Goal: Check status: Check status

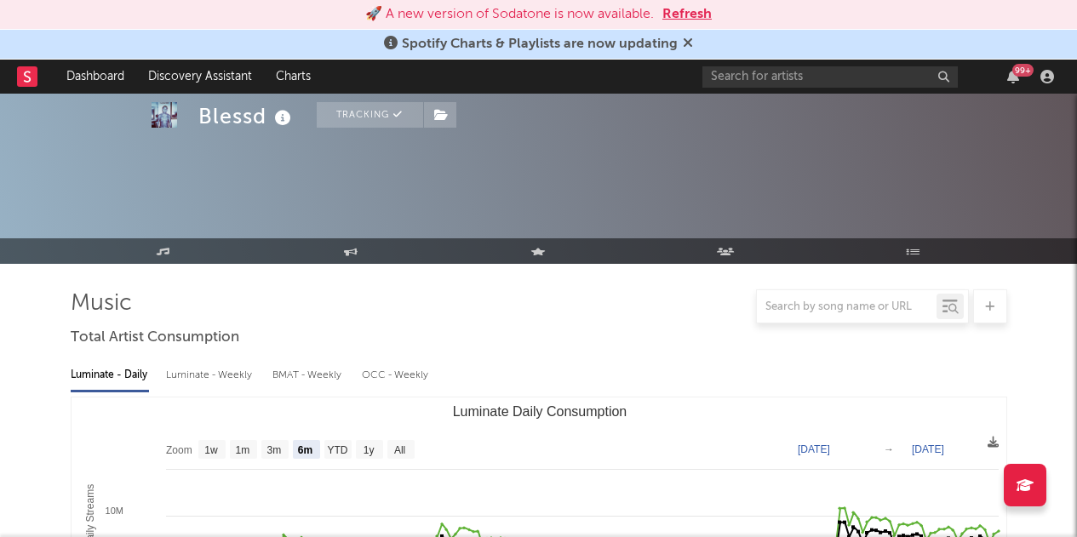
select select "6m"
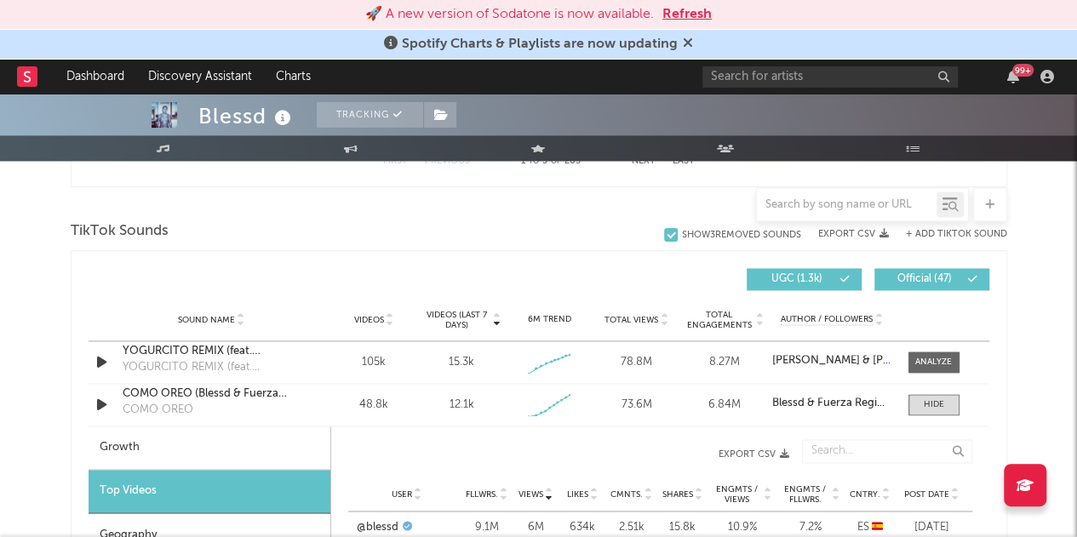
click at [695, 14] on button "Refresh" at bounding box center [686, 14] width 49 height 20
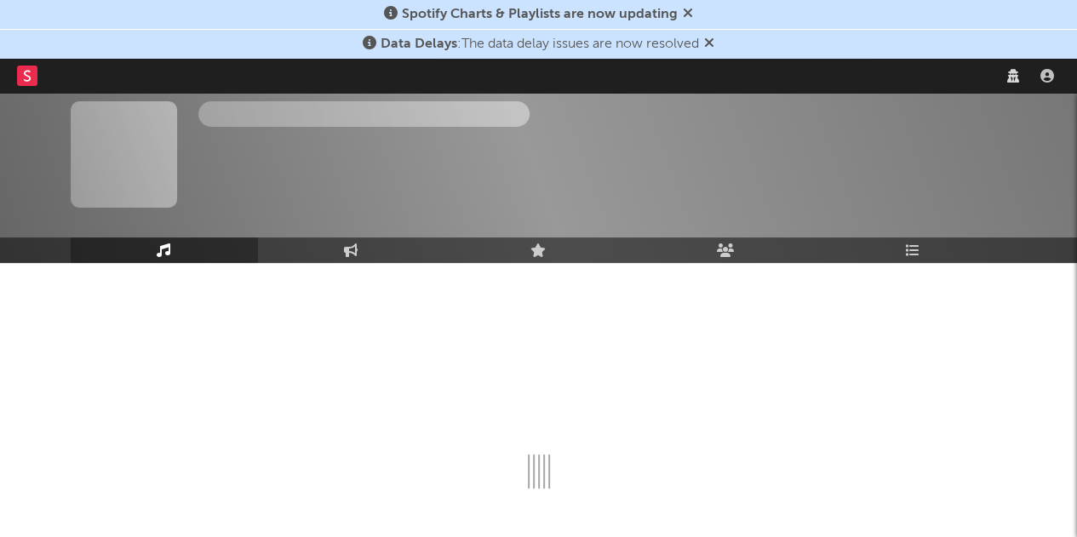
scroll to position [54, 0]
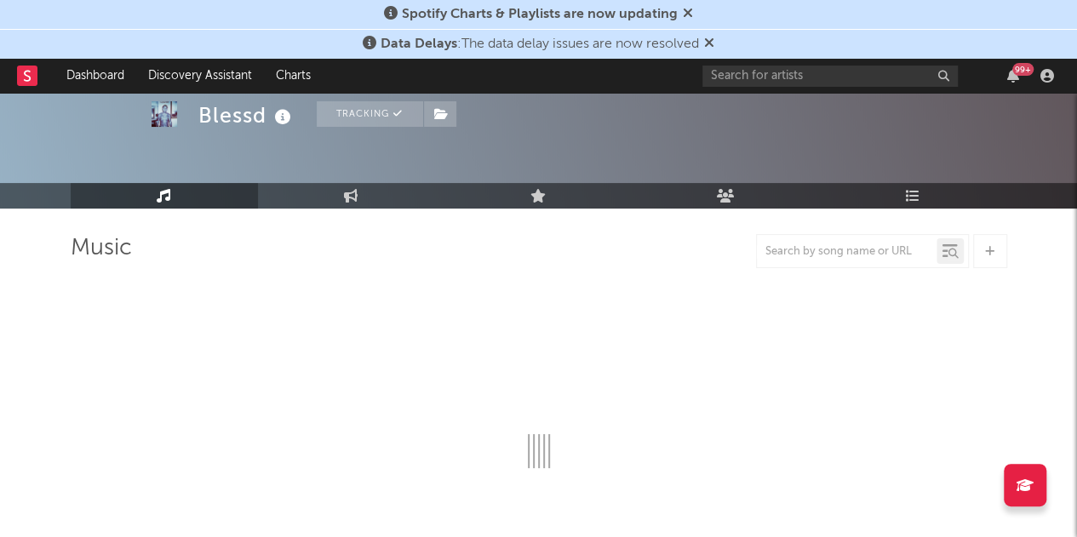
click at [683, 13] on icon at bounding box center [688, 13] width 10 height 14
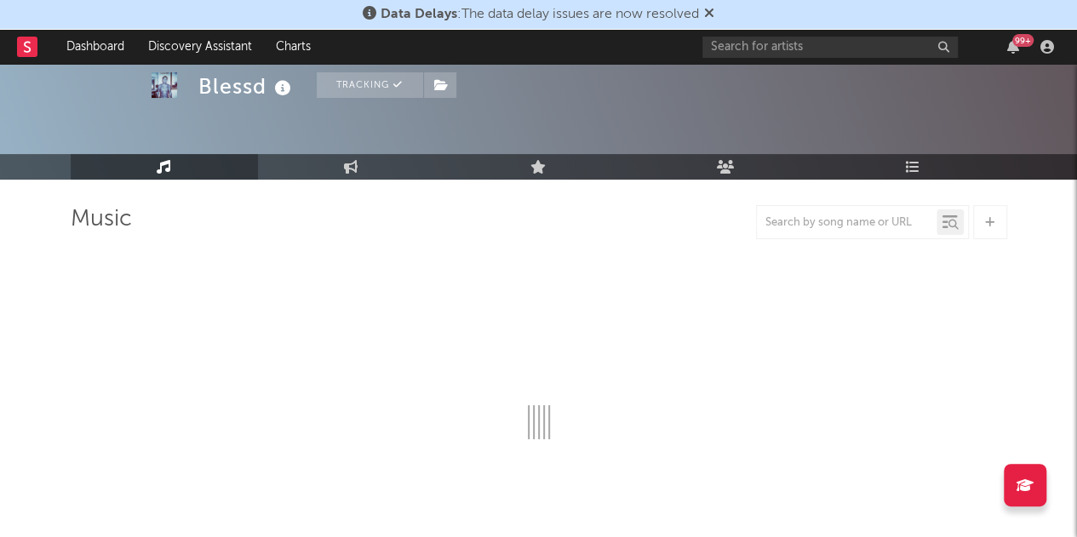
select select "6m"
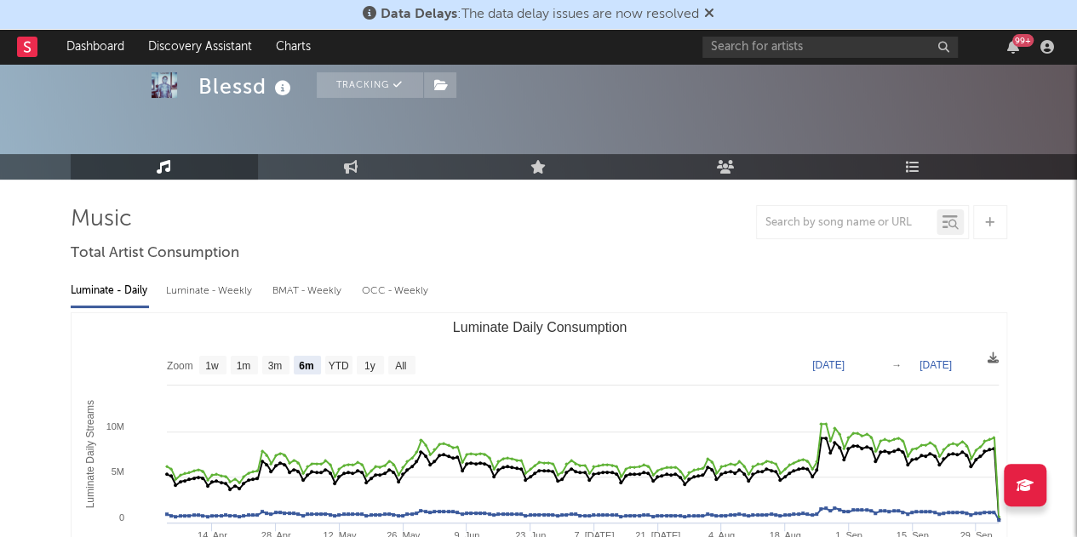
click at [713, 14] on icon at bounding box center [709, 13] width 10 height 14
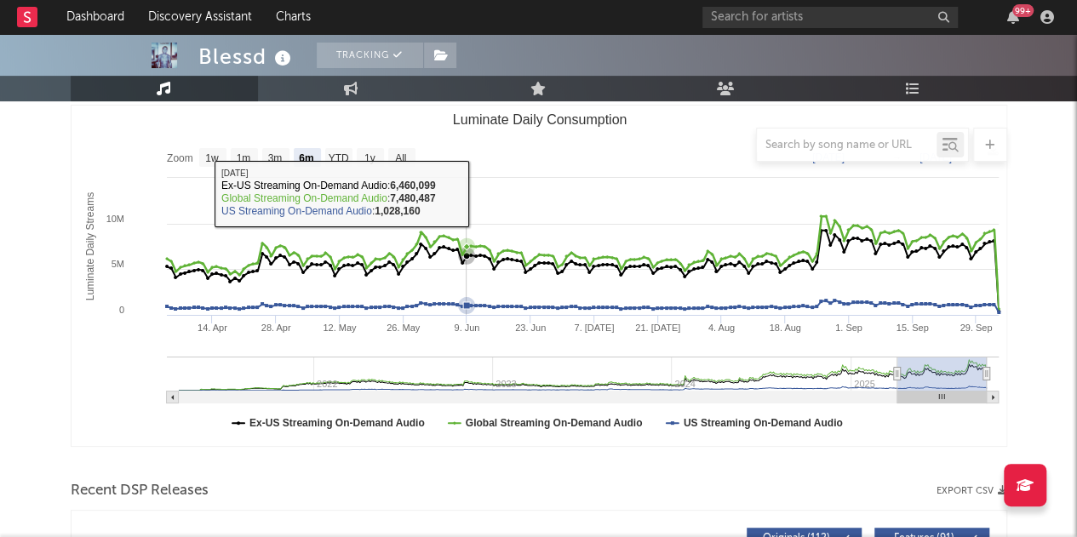
scroll to position [232, 0]
